Goal: Task Accomplishment & Management: Complete application form

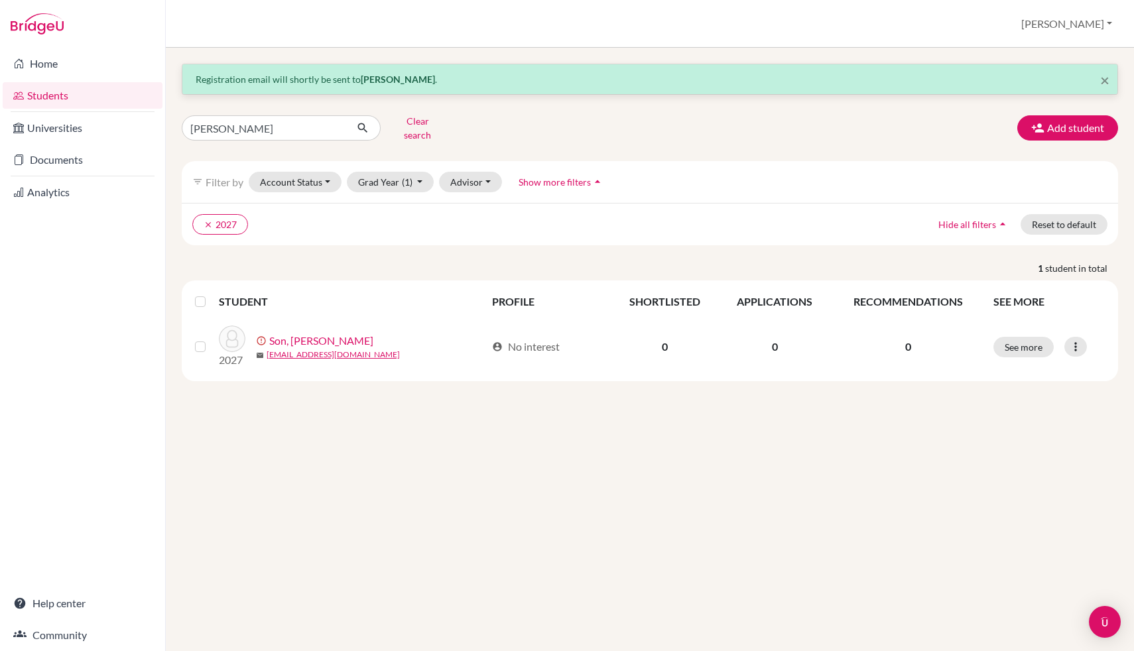
click at [245, 125] on input "[PERSON_NAME]" at bounding box center [264, 127] width 164 height 25
type input "[PERSON_NAME]"
click button "submit" at bounding box center [362, 127] width 35 height 25
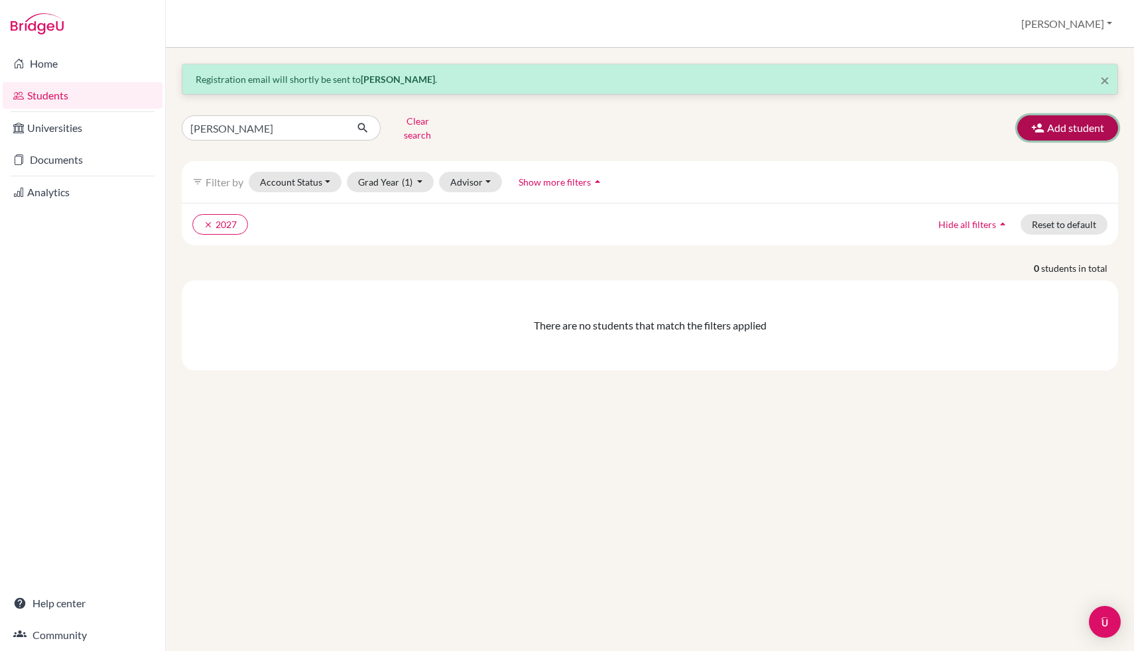
click at [1061, 125] on button "Add student" at bounding box center [1067, 127] width 101 height 25
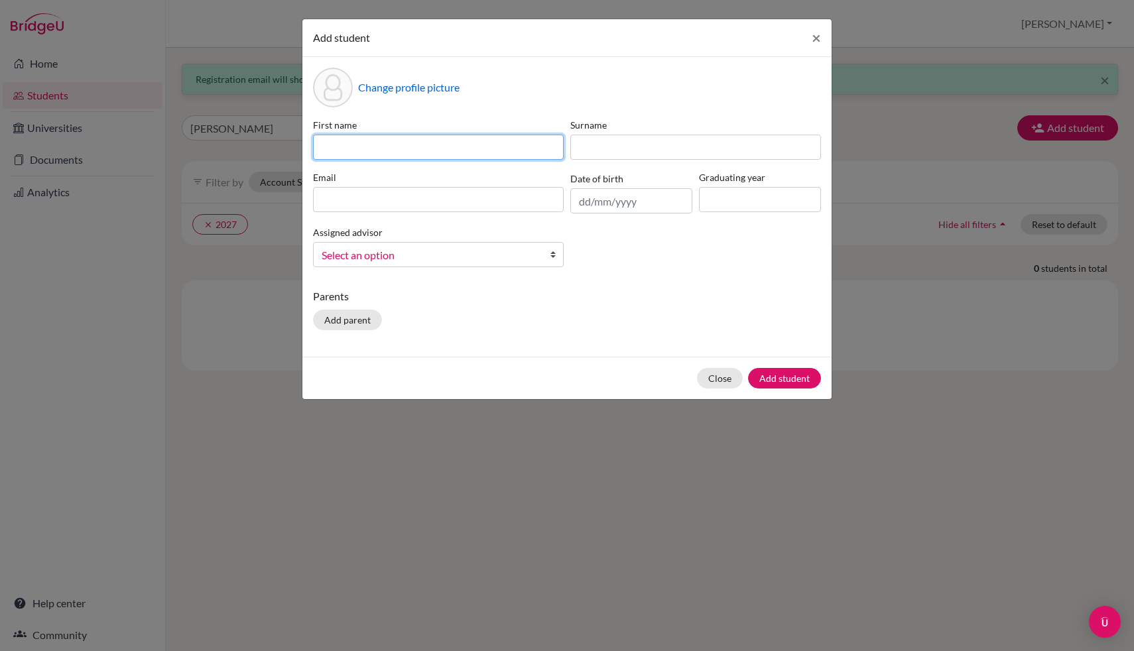
click at [446, 143] on input at bounding box center [438, 147] width 251 height 25
type input "Mayuka"
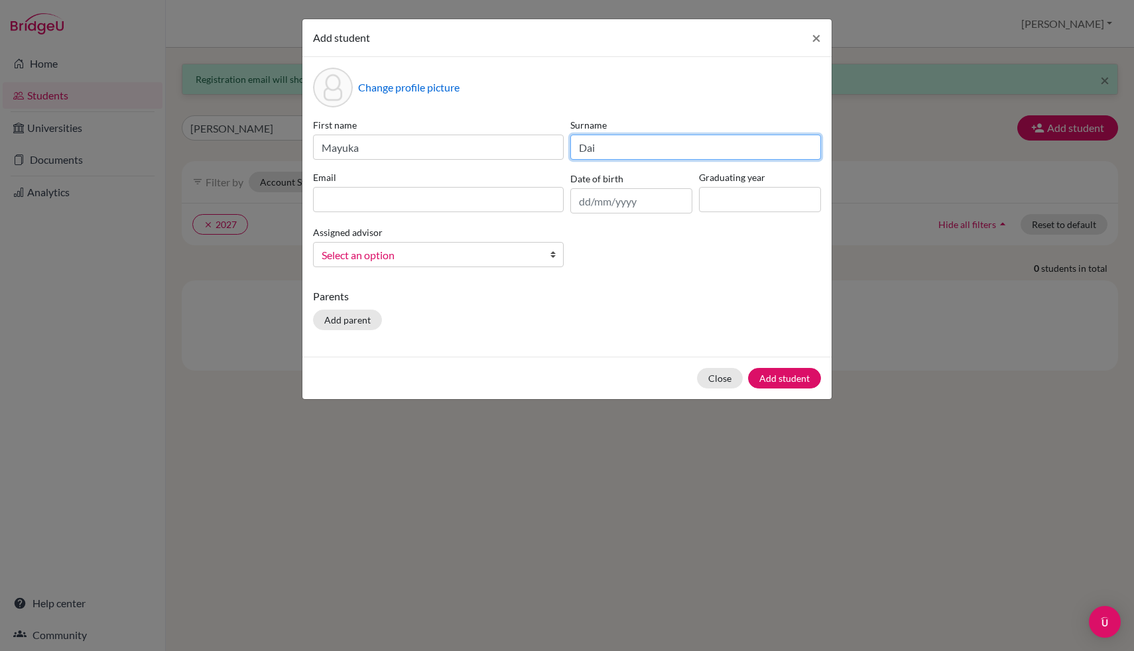
type input "Daio"
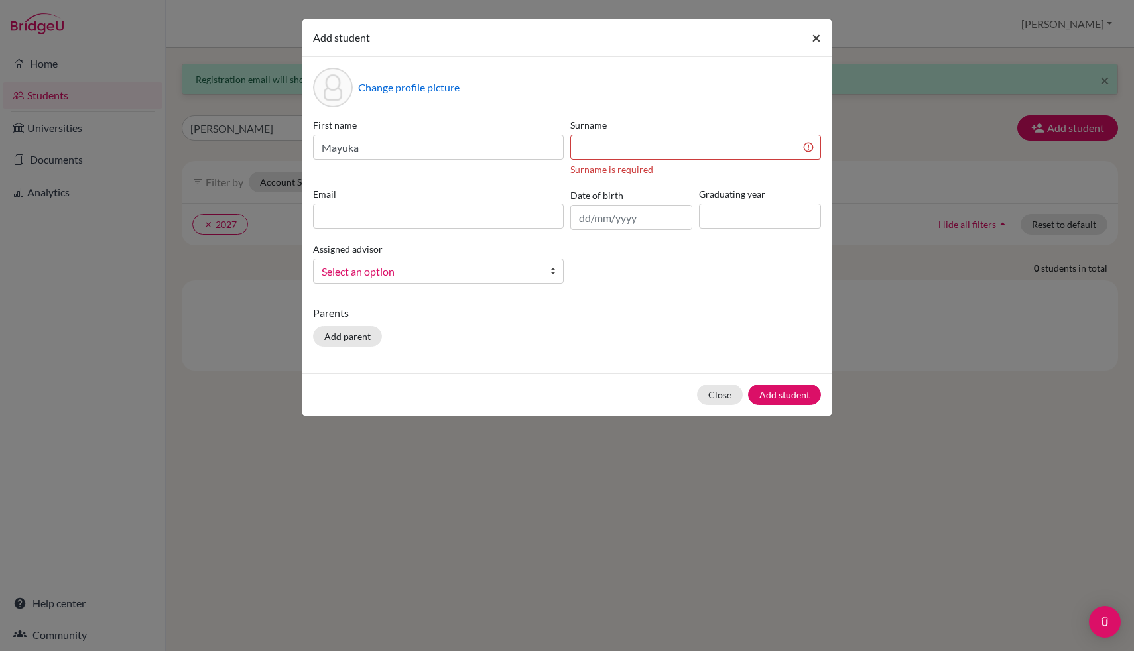
click at [812, 34] on span "×" at bounding box center [815, 37] width 9 height 19
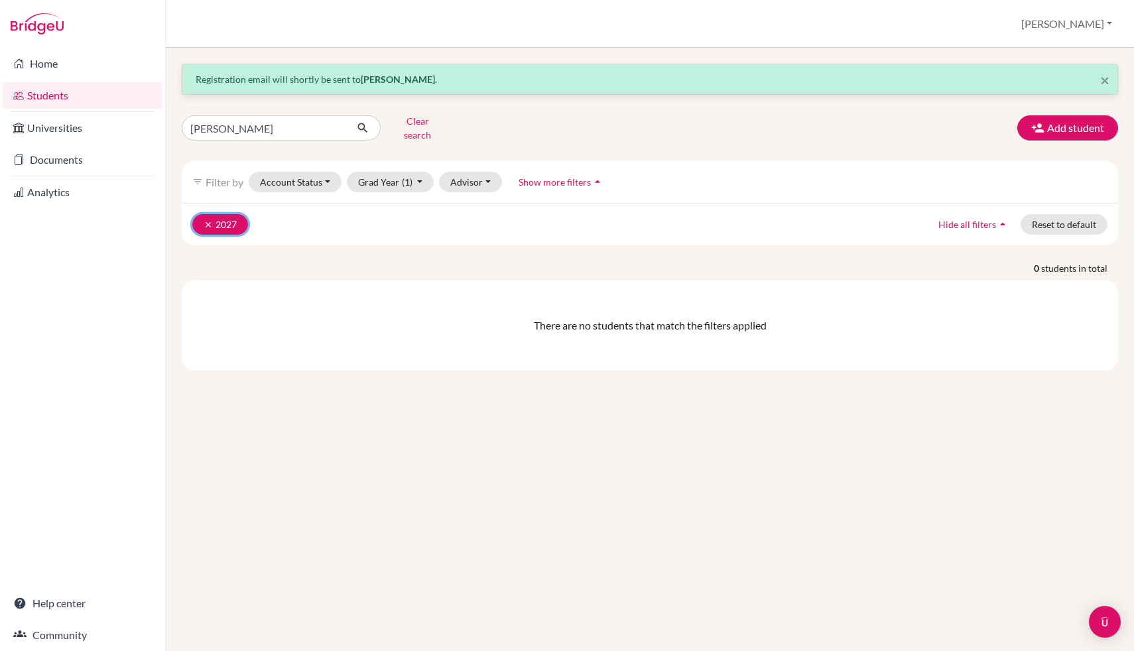
click at [200, 214] on button "clear 2027" at bounding box center [220, 224] width 56 height 21
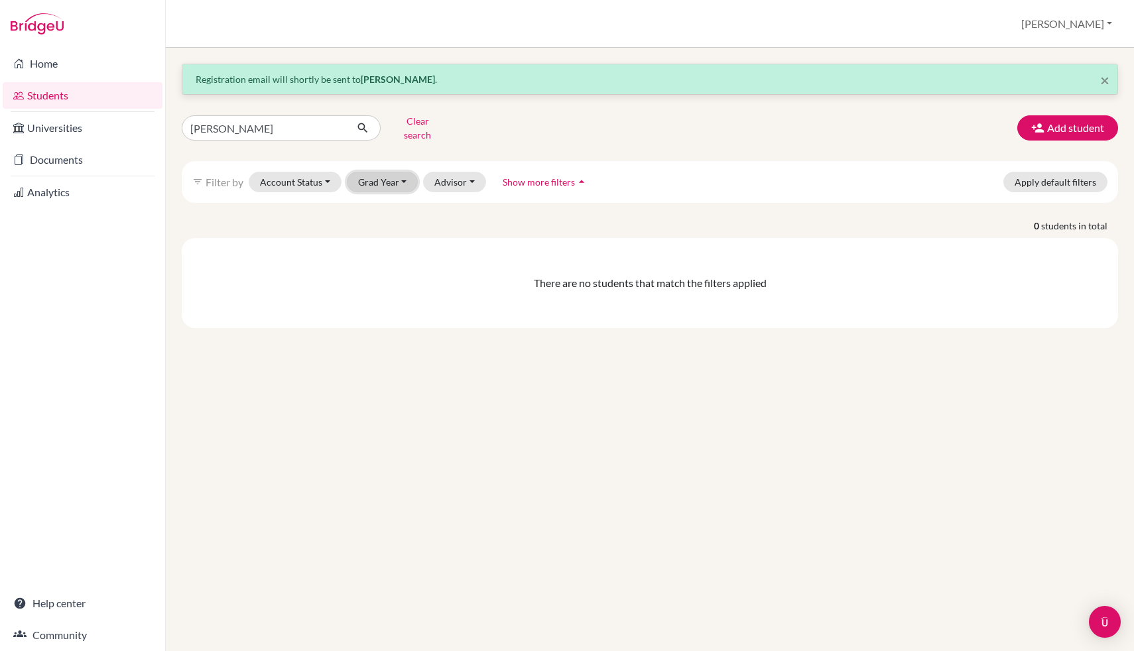
click at [395, 172] on button "Grad Year" at bounding box center [383, 182] width 72 height 21
click at [394, 223] on div "2027" at bounding box center [386, 231] width 46 height 16
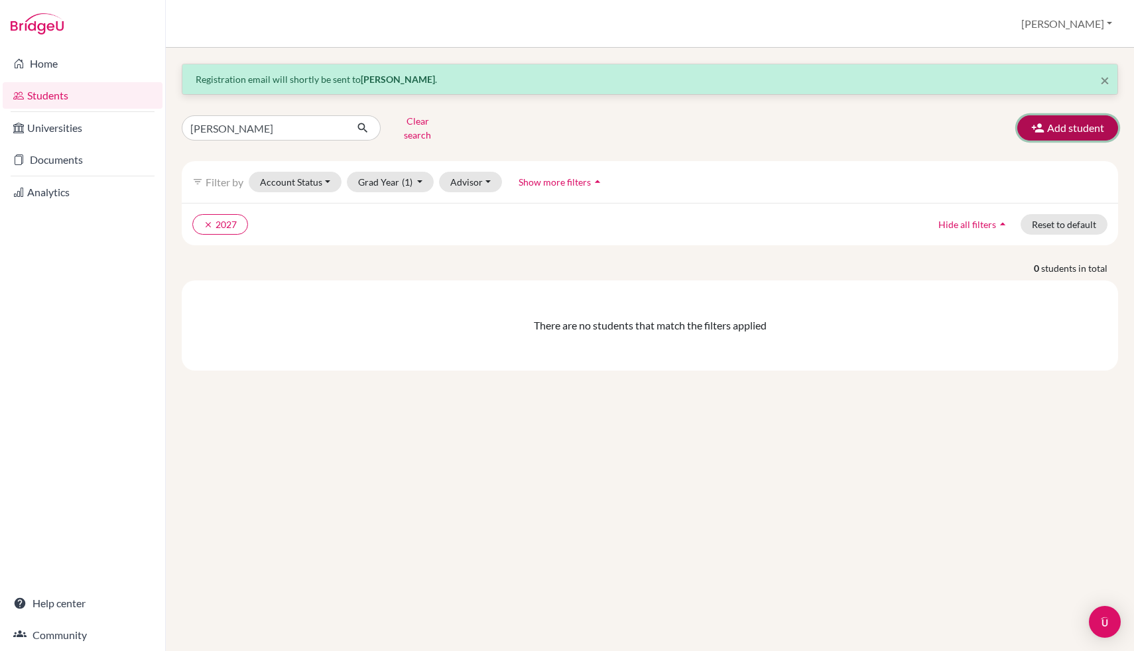
click at [1043, 125] on icon "button" at bounding box center [1037, 127] width 13 height 13
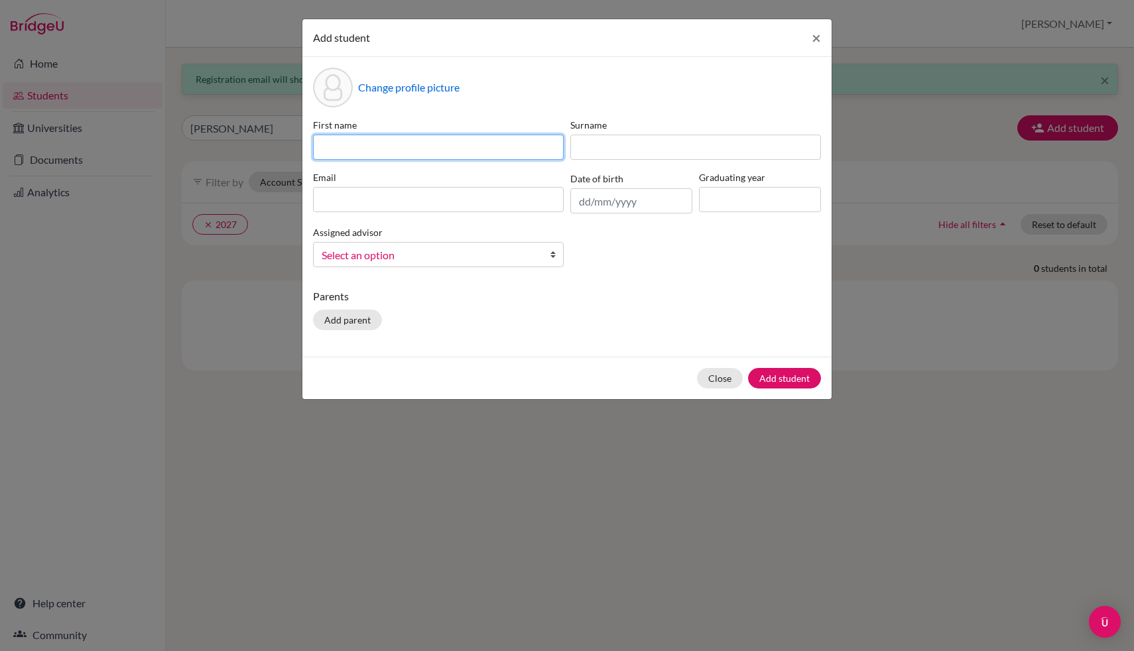
click at [463, 154] on input at bounding box center [438, 147] width 251 height 25
type input "M"
type input "Mayuka"
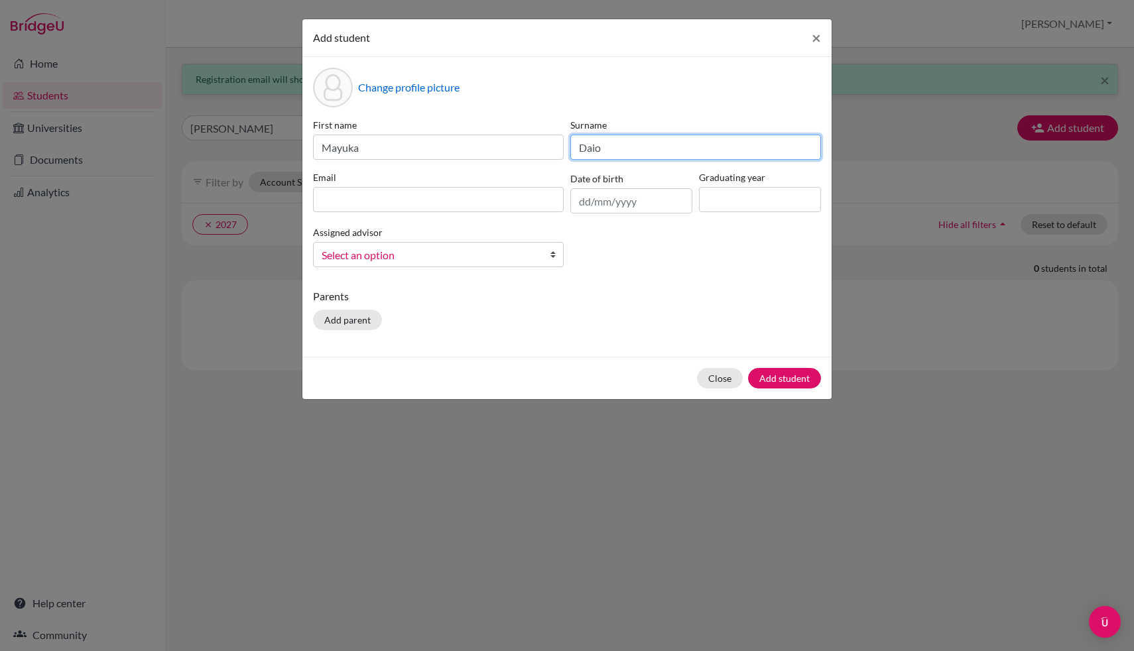
type input "Daio"
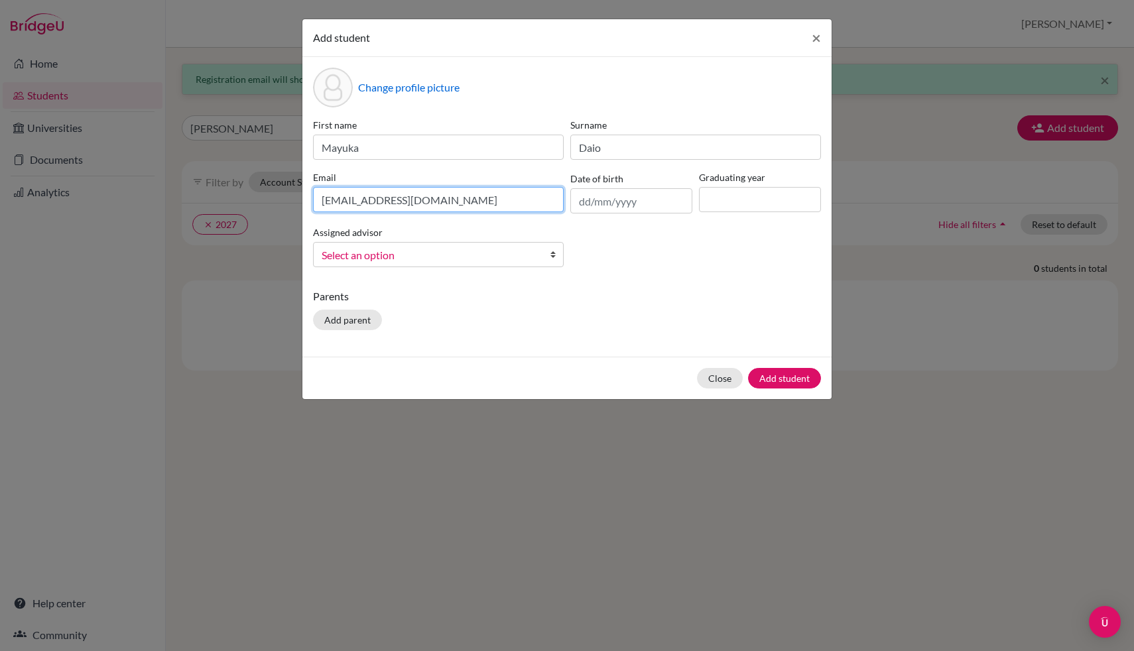
type input "[EMAIL_ADDRESS][DOMAIN_NAME]"
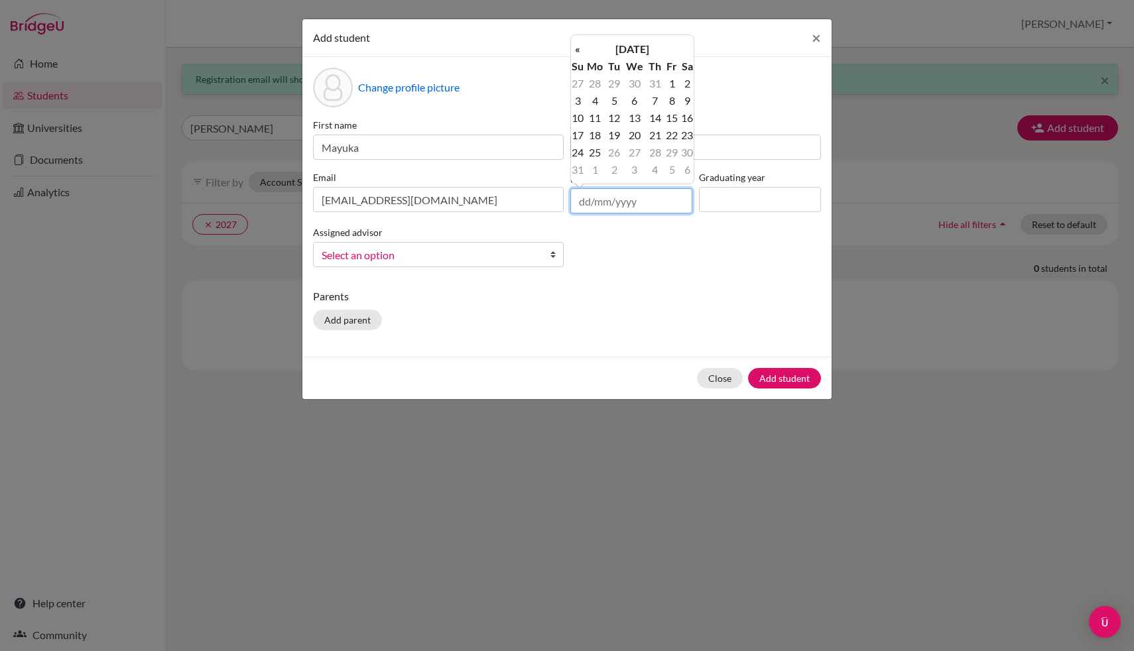
click at [608, 204] on input "text" at bounding box center [631, 200] width 122 height 25
click at [632, 45] on th "[DATE]" at bounding box center [632, 48] width 96 height 17
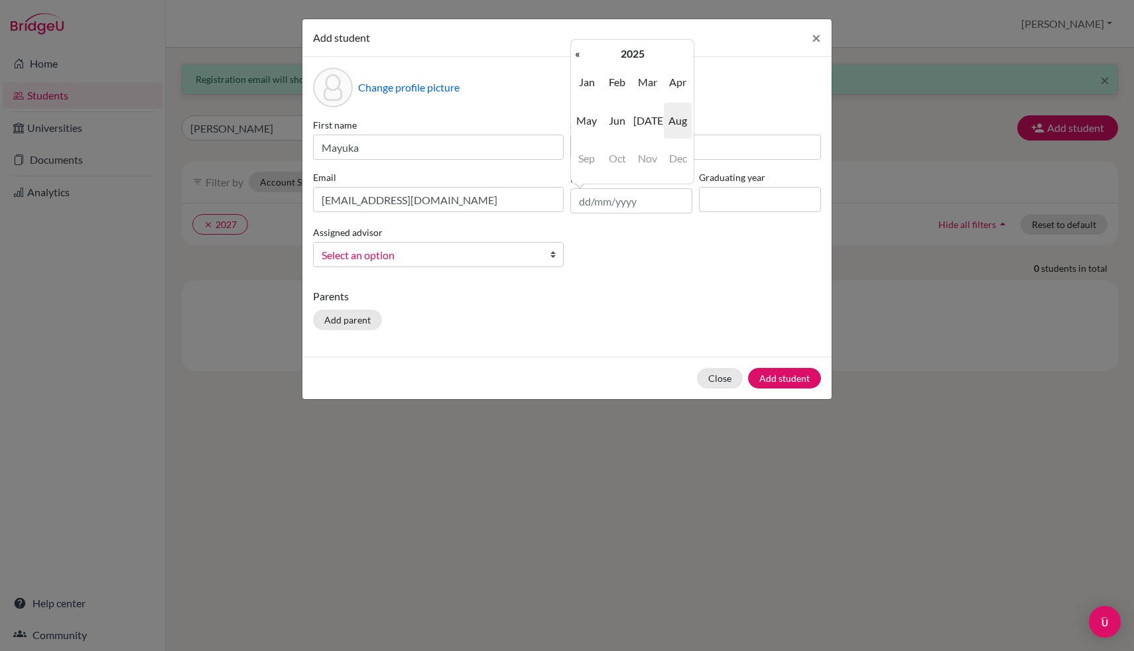
click at [632, 45] on th "2025" at bounding box center [632, 53] width 96 height 17
click at [575, 54] on th "«" at bounding box center [577, 53] width 13 height 17
click at [646, 158] on span "2009" at bounding box center [647, 159] width 28 height 36
click at [585, 85] on span "Jan" at bounding box center [587, 82] width 28 height 36
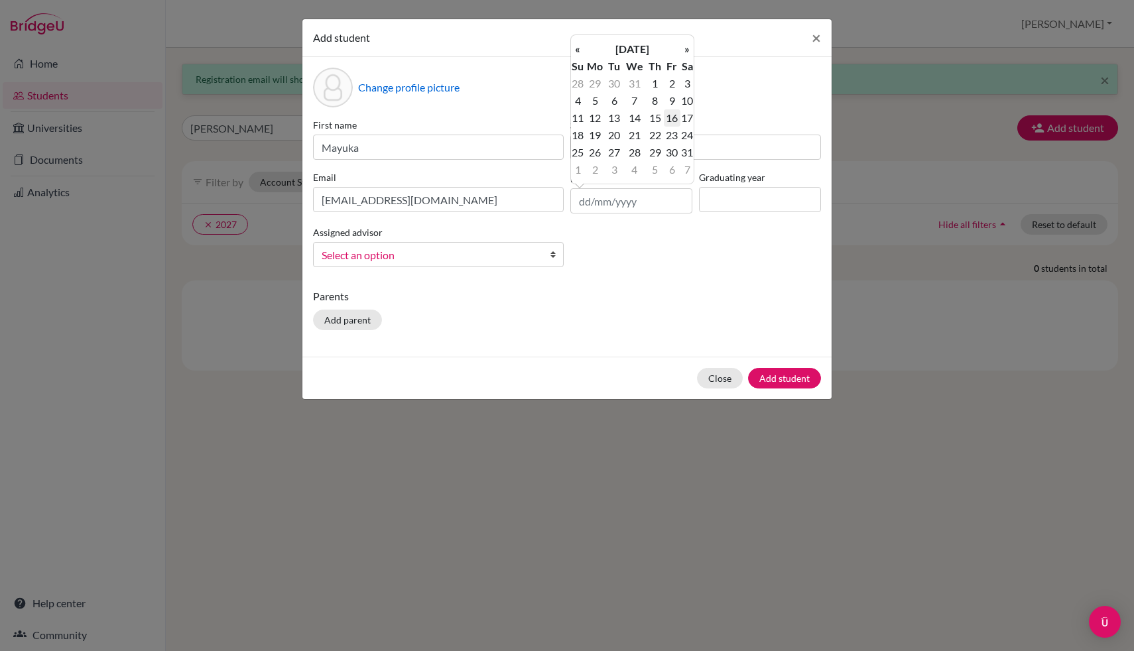
click at [668, 121] on td "16" at bounding box center [672, 117] width 17 height 17
type input "[DATE]"
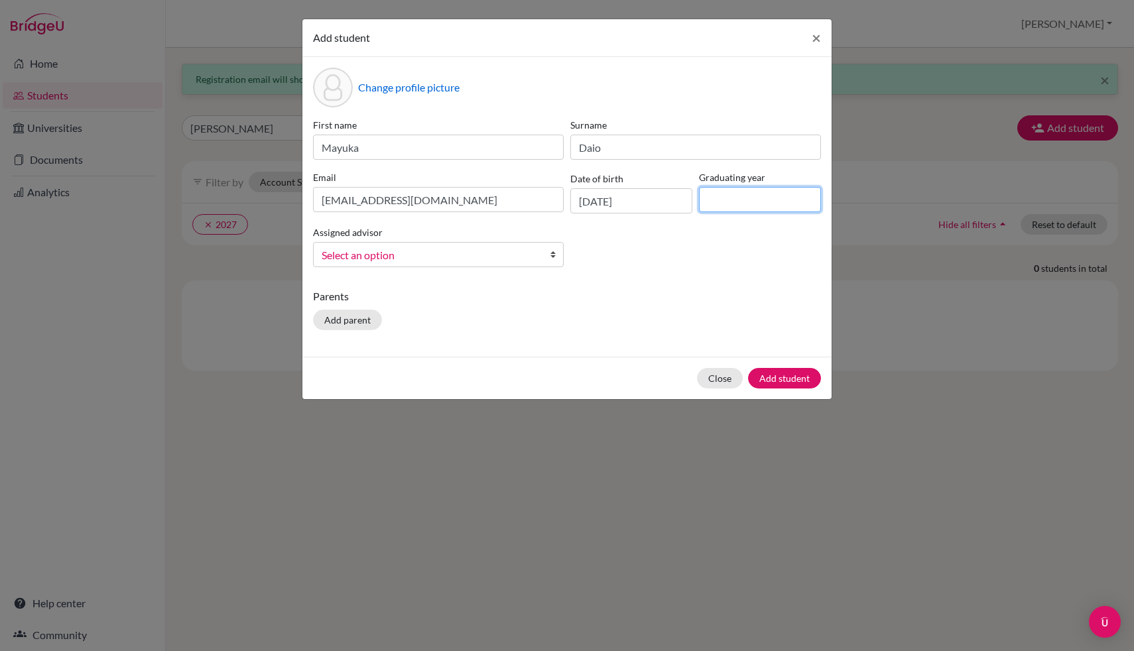
click at [731, 199] on input at bounding box center [760, 199] width 122 height 25
type input "2027"
click at [406, 244] on link "Select an option" at bounding box center [438, 254] width 251 height 25
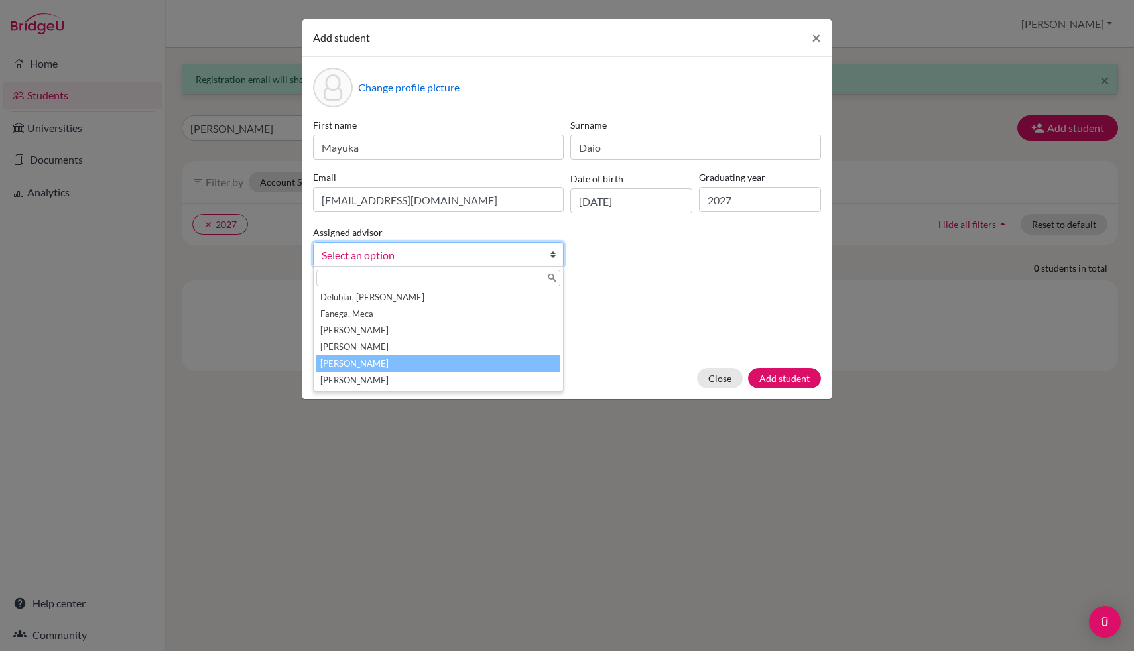
click at [396, 357] on li "[PERSON_NAME]" at bounding box center [438, 363] width 244 height 17
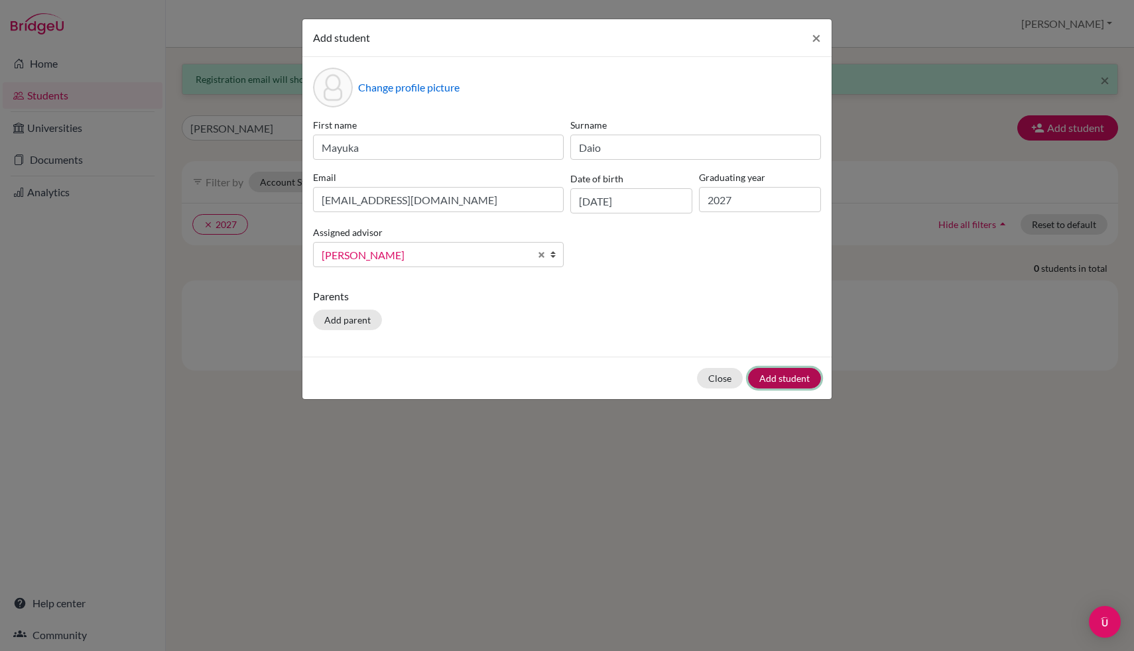
click at [796, 375] on button "Add student" at bounding box center [784, 378] width 73 height 21
